Goal: Information Seeking & Learning: Learn about a topic

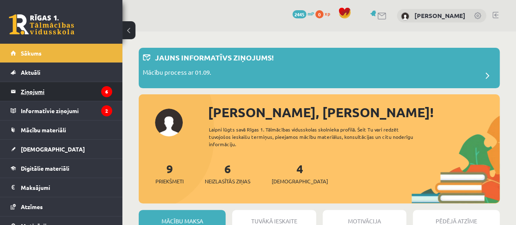
click at [57, 85] on legend "Ziņojumi 6" at bounding box center [66, 91] width 91 height 19
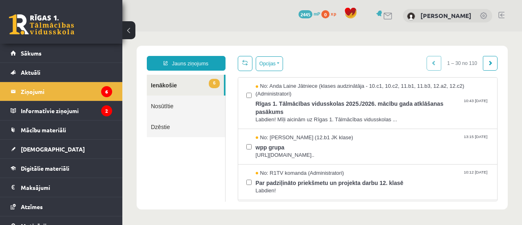
click at [253, 69] on div "Opcijas Atzīmēt visus ziņojumus Atcelt izvēlētos Atzīmēt visus kā lasītus Atzīm…" at bounding box center [260, 63] width 45 height 15
click at [262, 68] on button "Opcijas" at bounding box center [269, 63] width 27 height 15
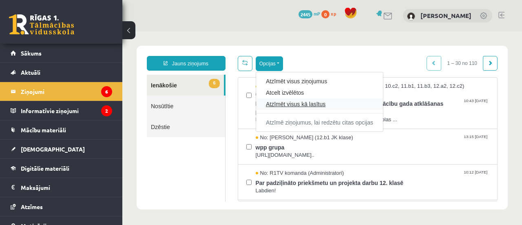
click at [286, 107] on link "Atzīmēt visus kā lasītus" at bounding box center [319, 104] width 107 height 8
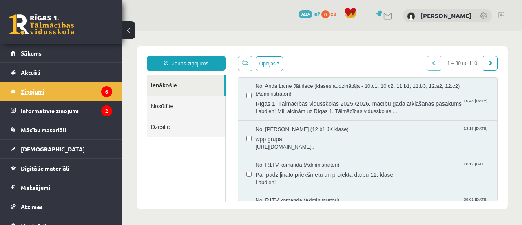
click at [80, 98] on legend "Ziņojumi 6" at bounding box center [66, 91] width 91 height 19
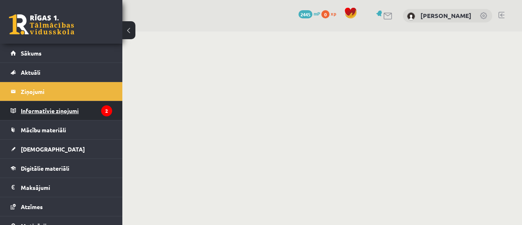
click at [77, 116] on legend "Informatīvie ziņojumi 2" at bounding box center [66, 110] width 91 height 19
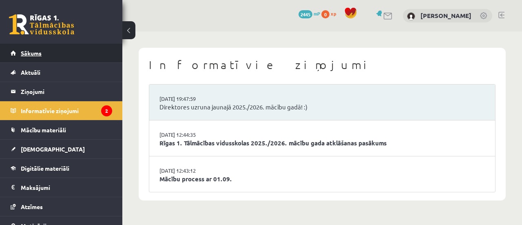
click at [78, 58] on link "Sākums" at bounding box center [62, 53] width 102 height 19
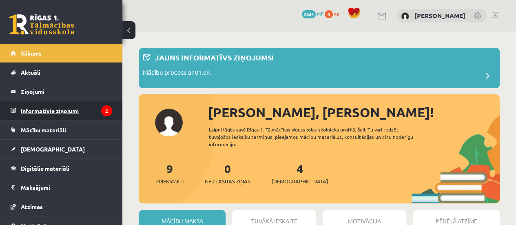
click at [89, 112] on legend "Informatīvie ziņojumi 2" at bounding box center [66, 110] width 91 height 19
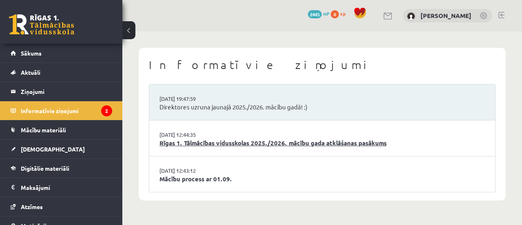
click at [226, 138] on link "Rīgas 1. Tālmācības vidusskolas 2025./2026. mācību gada atklāšanas pasākums" at bounding box center [323, 142] width 326 height 9
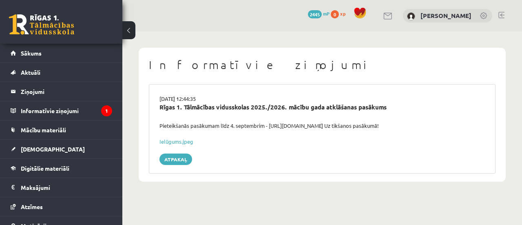
click at [183, 165] on div "29.08.2025 12:44:35 Rīgas 1. Tālmācības vidusskolas 2025./2026. mācību gada atk…" at bounding box center [322, 128] width 347 height 89
click at [183, 164] on link "Atpakaļ" at bounding box center [176, 158] width 33 height 11
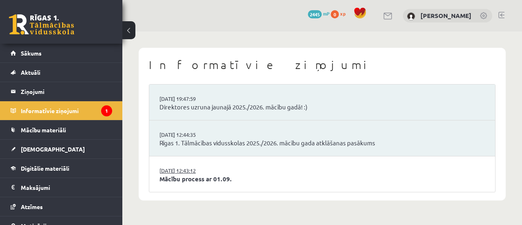
click at [200, 173] on link "[DATE] 12:43:12" at bounding box center [190, 171] width 61 height 8
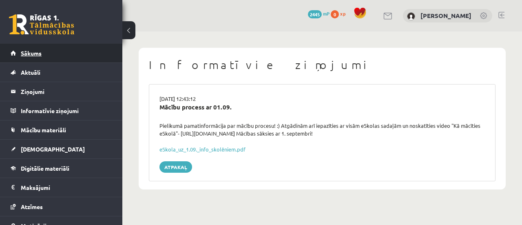
click at [77, 56] on link "Sākums" at bounding box center [62, 53] width 102 height 19
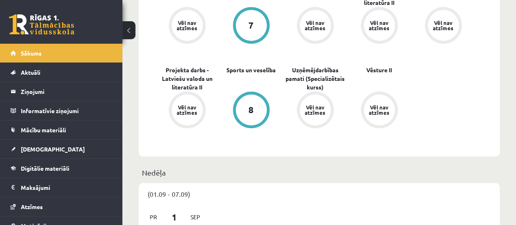
scroll to position [288, 0]
click at [73, 126] on link "Mācību materiāli" at bounding box center [62, 129] width 102 height 19
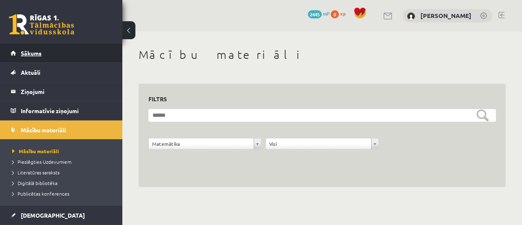
click at [52, 58] on link "Sākums" at bounding box center [62, 53] width 102 height 19
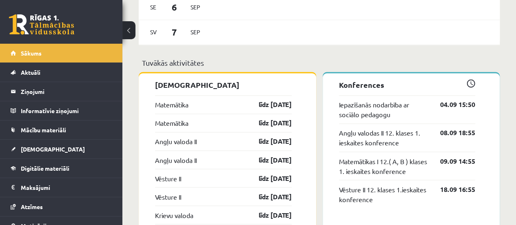
scroll to position [624, 0]
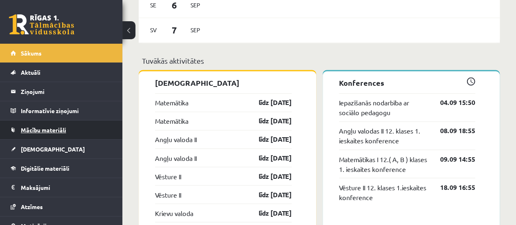
click at [38, 131] on span "Mācību materiāli" at bounding box center [43, 129] width 45 height 7
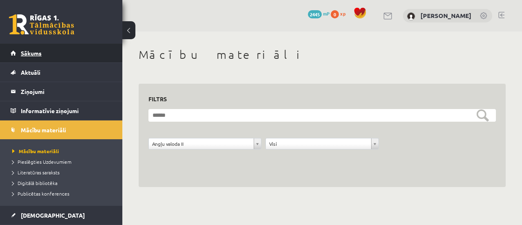
click at [70, 57] on link "Sākums" at bounding box center [62, 53] width 102 height 19
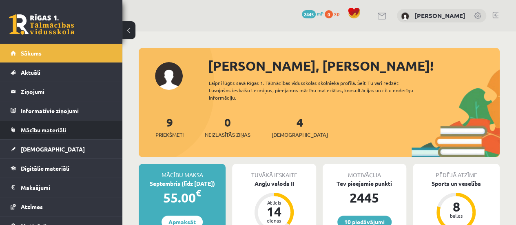
click at [67, 133] on link "Mācību materiāli" at bounding box center [62, 129] width 102 height 19
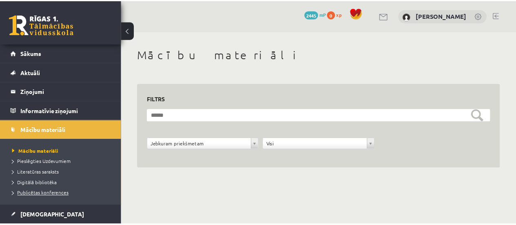
scroll to position [78, 0]
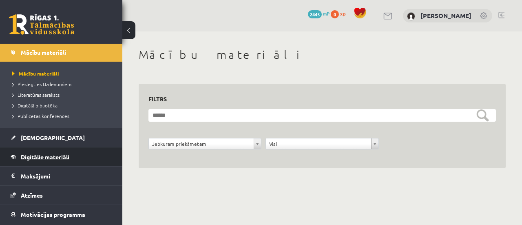
click at [68, 164] on link "Digitālie materiāli" at bounding box center [62, 156] width 102 height 19
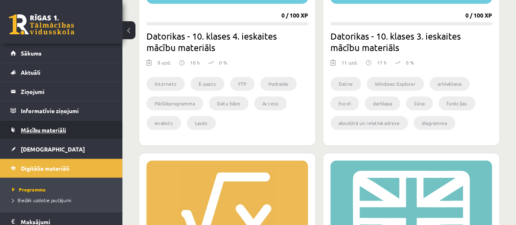
click at [67, 136] on link "Mācību materiāli" at bounding box center [62, 129] width 102 height 19
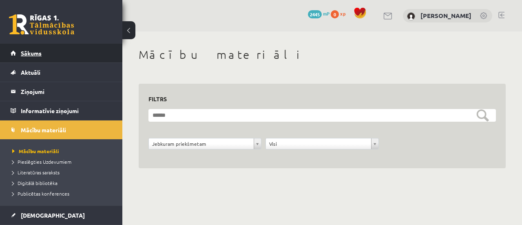
click at [64, 61] on link "Sākums" at bounding box center [62, 53] width 102 height 19
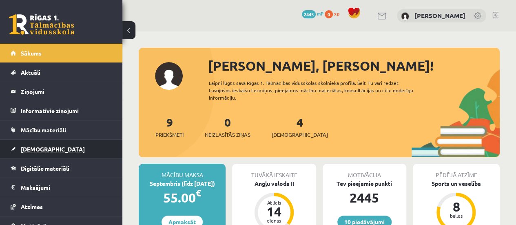
click at [60, 153] on link "[DEMOGRAPHIC_DATA]" at bounding box center [62, 149] width 102 height 19
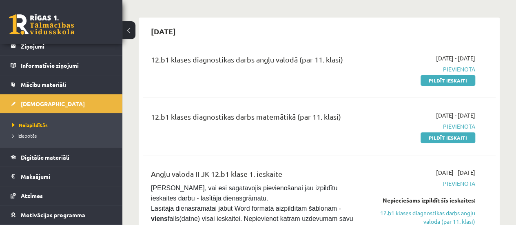
scroll to position [65, 0]
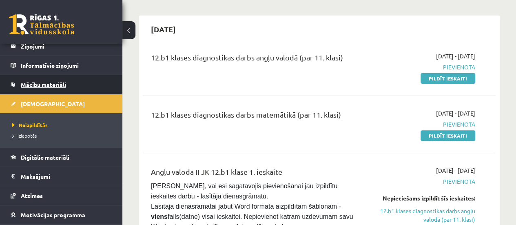
click at [67, 82] on link "Mācību materiāli" at bounding box center [62, 84] width 102 height 19
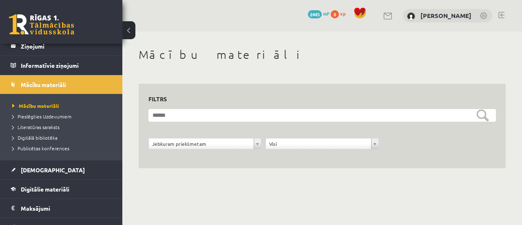
click at [500, 18] on link at bounding box center [502, 15] width 6 height 7
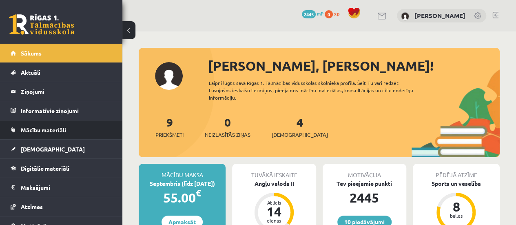
click at [99, 129] on link "Mācību materiāli" at bounding box center [62, 129] width 102 height 19
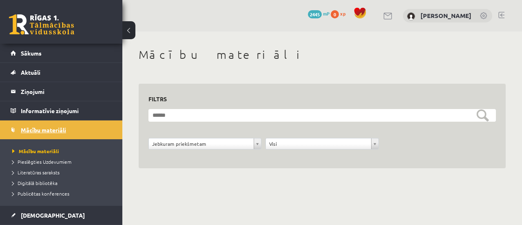
click at [38, 134] on link "Mācību materiāli" at bounding box center [62, 129] width 102 height 19
click at [51, 124] on link "Mācību materiāli" at bounding box center [62, 129] width 102 height 19
click at [60, 131] on span "Mācību materiāli" at bounding box center [43, 129] width 45 height 7
click at [54, 62] on link "Sākums" at bounding box center [62, 53] width 102 height 19
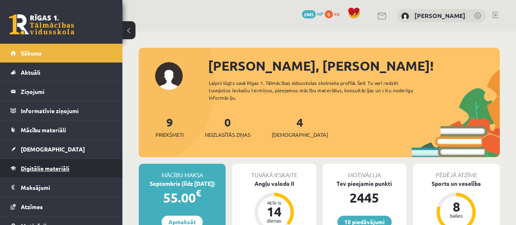
click at [84, 163] on link "Digitālie materiāli" at bounding box center [62, 168] width 102 height 19
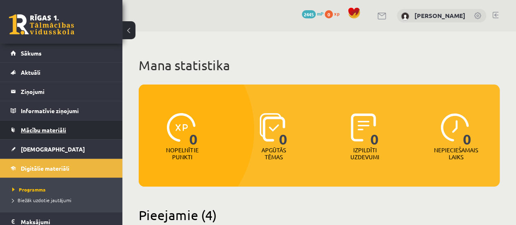
click at [76, 133] on link "Mācību materiāli" at bounding box center [62, 129] width 102 height 19
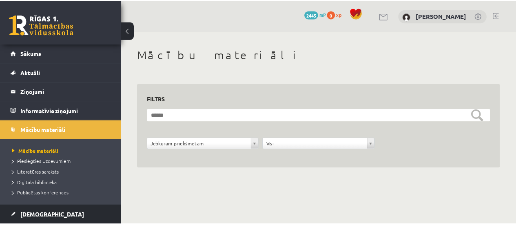
scroll to position [69, 0]
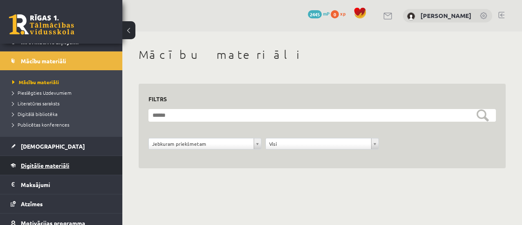
click at [53, 171] on link "Digitālie materiāli" at bounding box center [62, 165] width 102 height 19
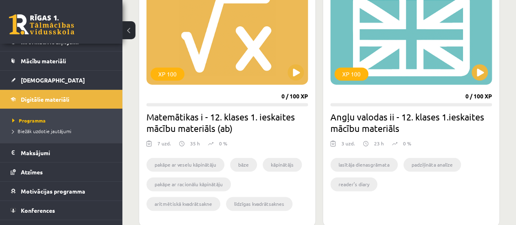
scroll to position [517, 0]
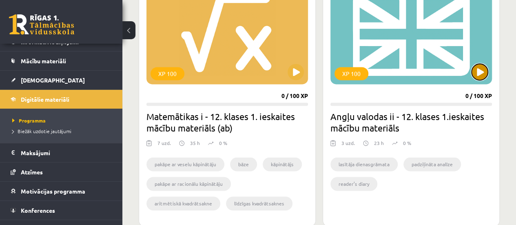
click at [481, 72] on button at bounding box center [480, 72] width 16 height 16
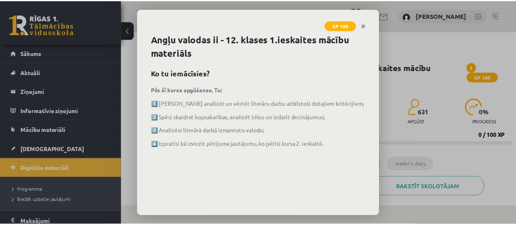
scroll to position [39, 0]
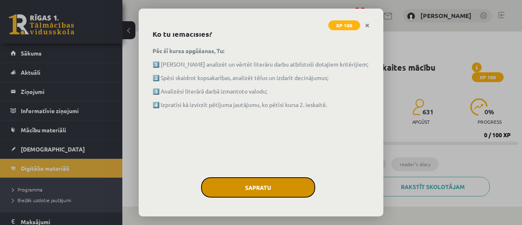
click at [271, 182] on button "Sapratu" at bounding box center [258, 187] width 114 height 20
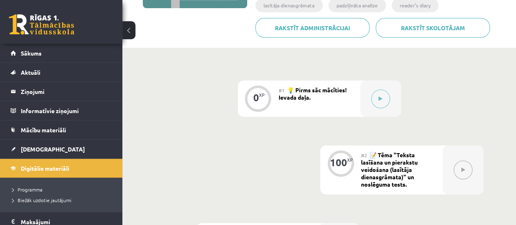
scroll to position [158, 0]
